Goal: Task Accomplishment & Management: Use online tool/utility

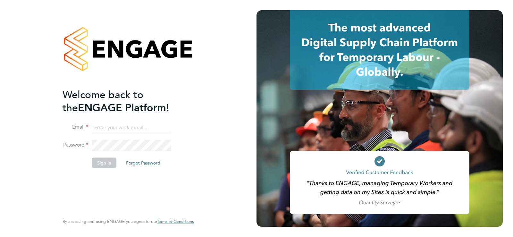
type input "alexandra.gergye@uk.g4s.com"
click at [101, 161] on button "Sign In" at bounding box center [104, 163] width 24 height 10
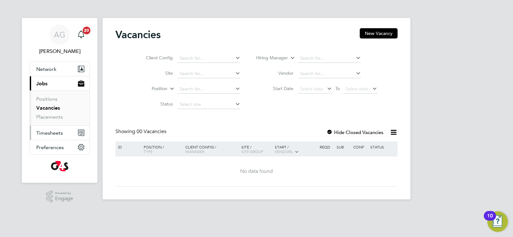
click at [51, 135] on span "Timesheets" at bounding box center [49, 133] width 27 height 6
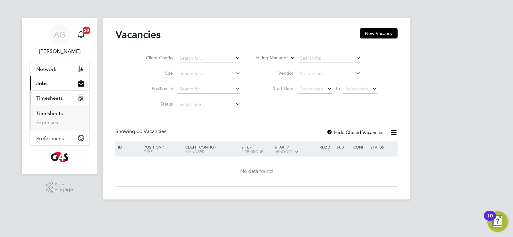
click at [47, 113] on link "Timesheets" at bounding box center [49, 113] width 27 height 6
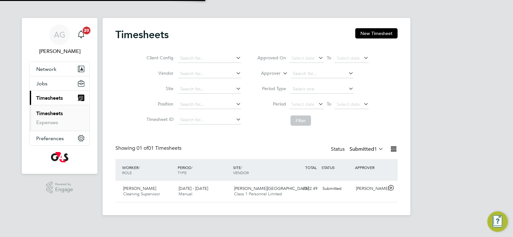
scroll to position [16, 56]
click at [225, 190] on div "25 - 31 Aug 2025 Manual" at bounding box center [203, 191] width 55 height 16
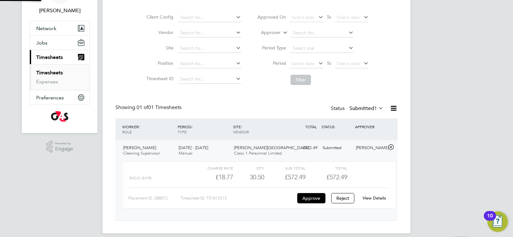
scroll to position [47, 0]
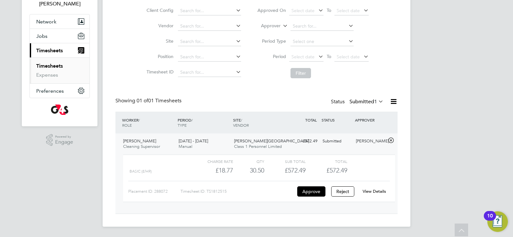
click at [369, 192] on link "View Details" at bounding box center [374, 191] width 23 height 5
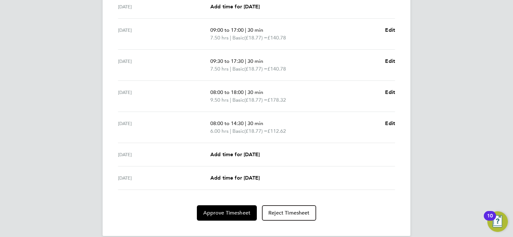
scroll to position [219, 0]
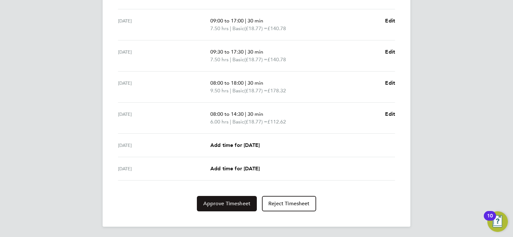
click at [234, 207] on button "Approve Timesheet" at bounding box center [227, 203] width 60 height 15
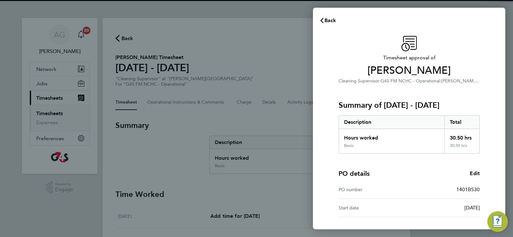
scroll to position [52, 0]
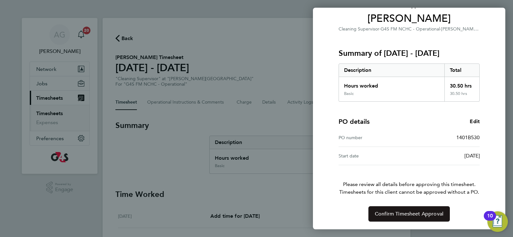
click at [411, 210] on button "Confirm Timesheet Approval" at bounding box center [409, 213] width 81 height 15
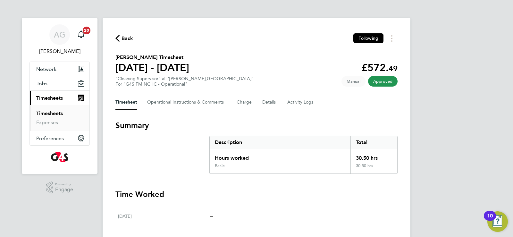
drag, startPoint x: 56, startPoint y: 113, endPoint x: 89, endPoint y: 119, distance: 33.9
click at [56, 113] on link "Timesheets" at bounding box center [49, 113] width 27 height 6
